Goal: Use online tool/utility: Utilize a website feature to perform a specific function

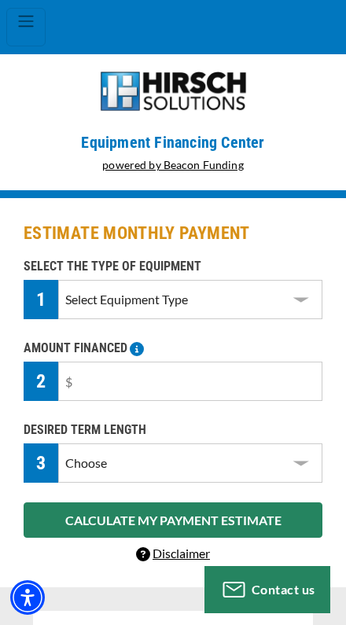
click at [290, 308] on select "Select Equipment Type DTG Printing Embroidery Screen Printing Software and Auto…" at bounding box center [190, 299] width 264 height 39
click at [287, 316] on select "Select Equipment Type DTG Printing Embroidery Screen Printing Software and Auto…" at bounding box center [190, 299] width 264 height 39
click at [301, 302] on select "Select Equipment Type DTG Printing Embroidery Screen Printing Software and Auto…" at bounding box center [190, 299] width 264 height 39
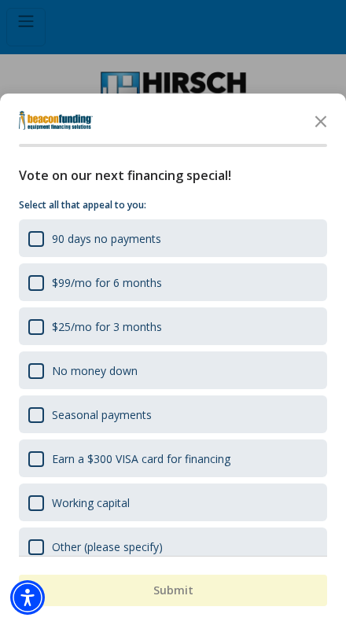
select select "1"
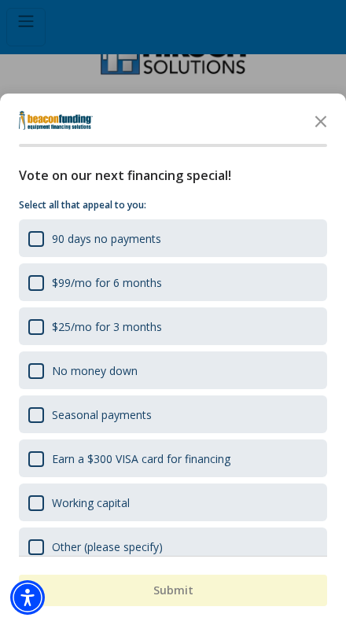
scroll to position [35, 0]
click at [248, 472] on div "Earn a $300 VISA card for financing" at bounding box center [173, 459] width 308 height 38
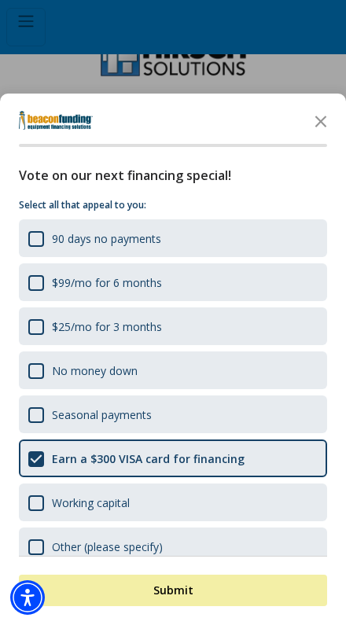
click at [216, 606] on button "Submit" at bounding box center [173, 590] width 308 height 31
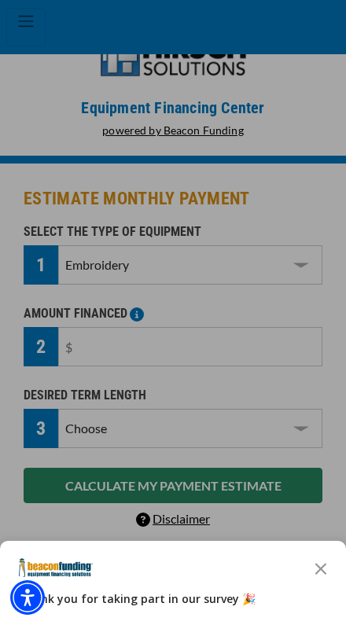
click at [324, 584] on icon "Close the survey" at bounding box center [320, 567] width 31 height 31
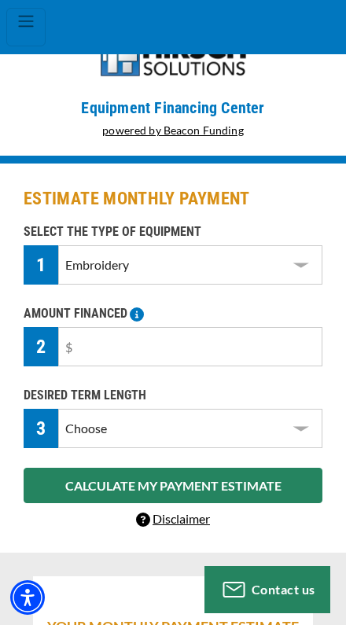
click at [299, 271] on select "Select Equipment Type DTG Printing Embroidery Screen Printing Software and Auto…" at bounding box center [190, 264] width 264 height 39
click at [285, 346] on input "text" at bounding box center [190, 346] width 264 height 39
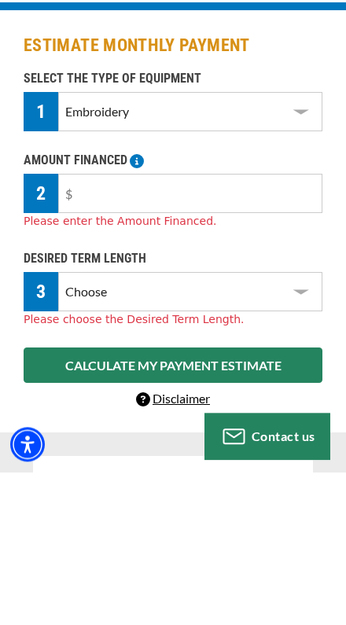
click at [90, 327] on input "text" at bounding box center [190, 346] width 264 height 39
type input "$15,000"
click at [74, 403] on div "DESIRED TERM LENGTH 3 Choose 36 Months 48 Months 60 Months Please choose the De…" at bounding box center [173, 442] width 318 height 79
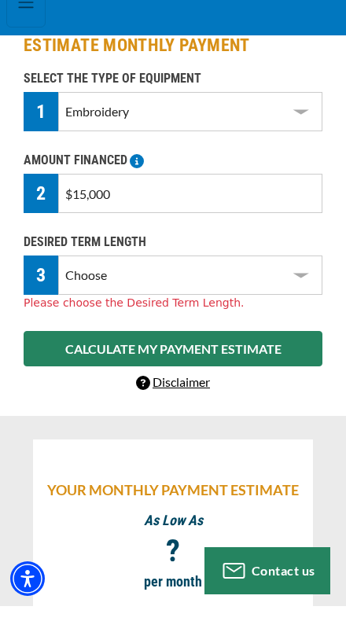
select select "60"
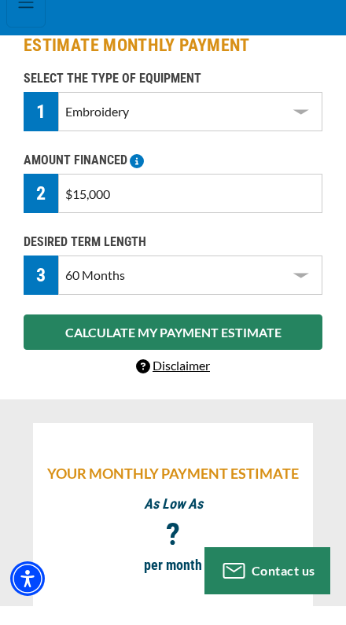
click at [47, 334] on button "CALCULATE MY PAYMENT ESTIMATE" at bounding box center [173, 350] width 299 height 35
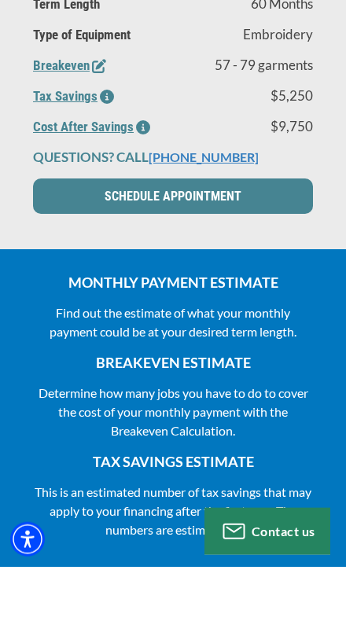
scroll to position [905, 0]
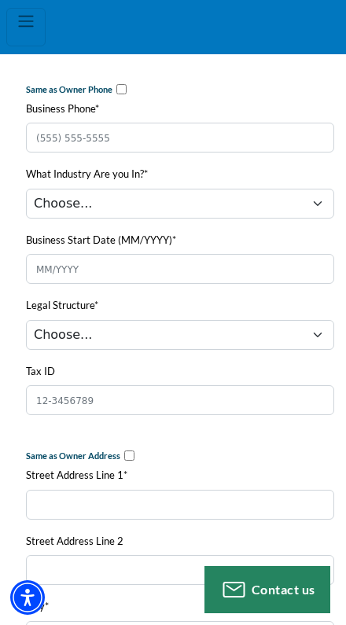
scroll to position [1350, 0]
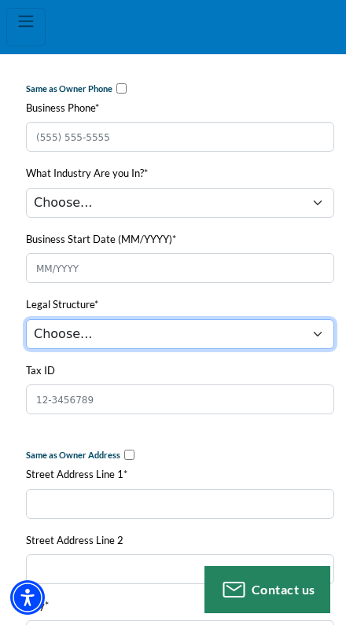
click at [37, 344] on select "Choose... Corporation LLC LLP Municipality Non-Profit Partnership Proprietorship" at bounding box center [180, 334] width 308 height 30
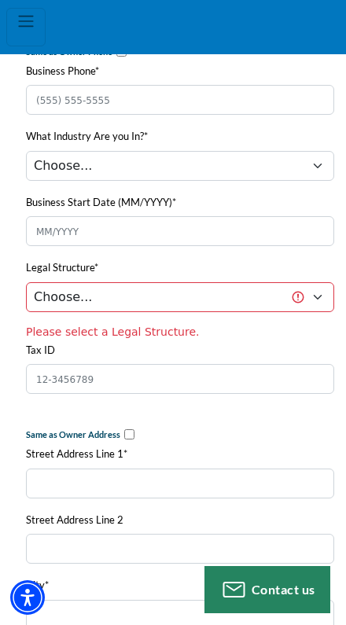
scroll to position [1310, 0]
